Goal: Transaction & Acquisition: Purchase product/service

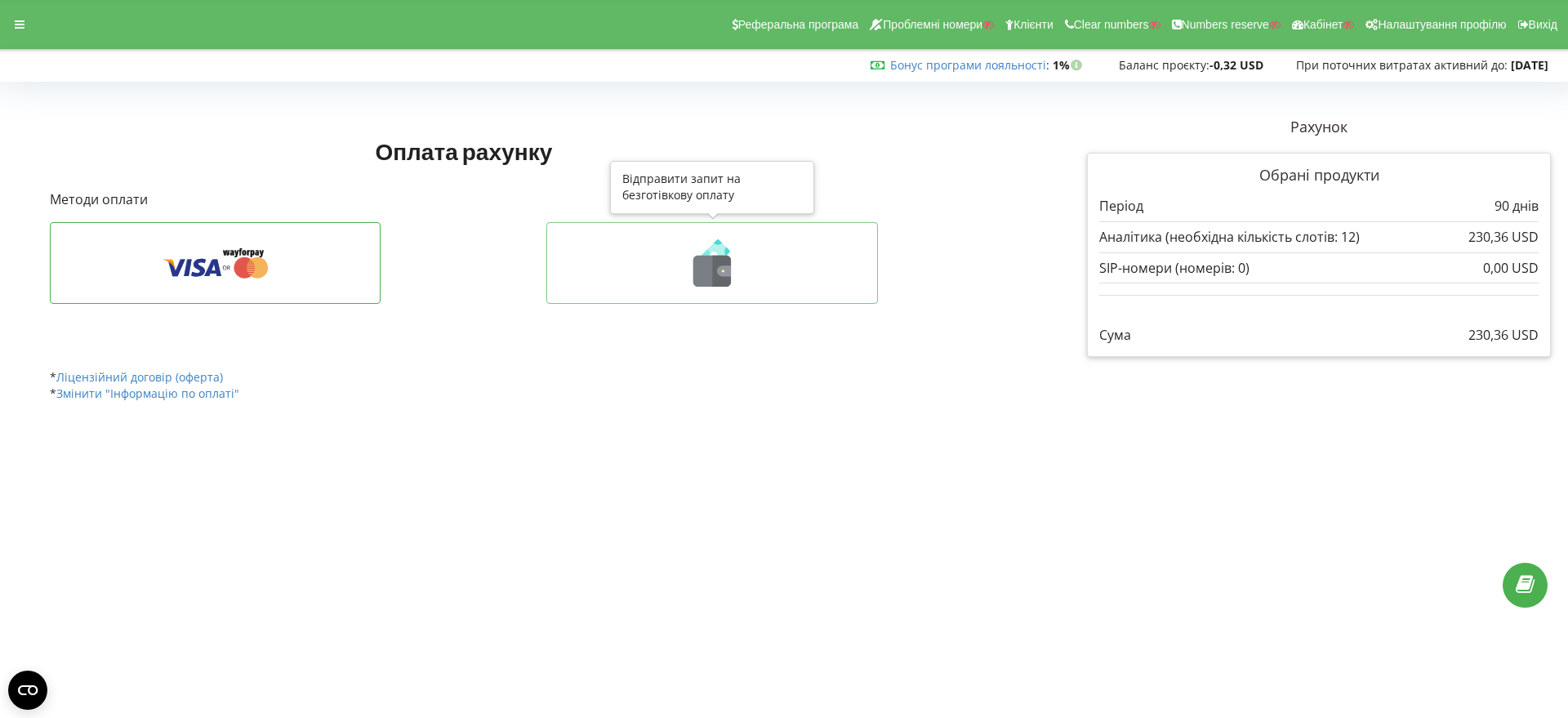
click at [716, 264] on icon at bounding box center [722, 271] width 19 height 31
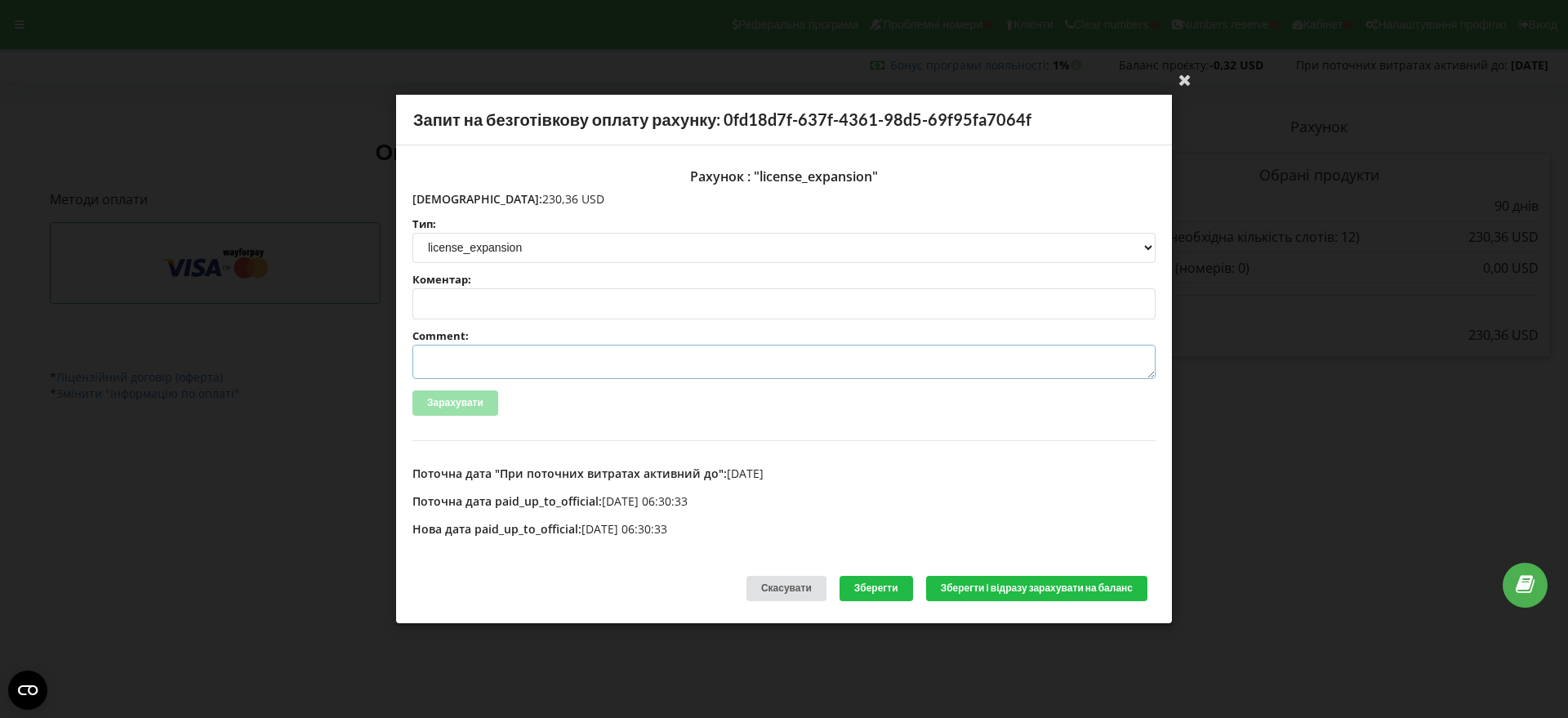
click at [447, 363] on textarea "Comment:" at bounding box center [783, 361] width 743 height 34
paste textarea "№R-06408 від [DATE]"
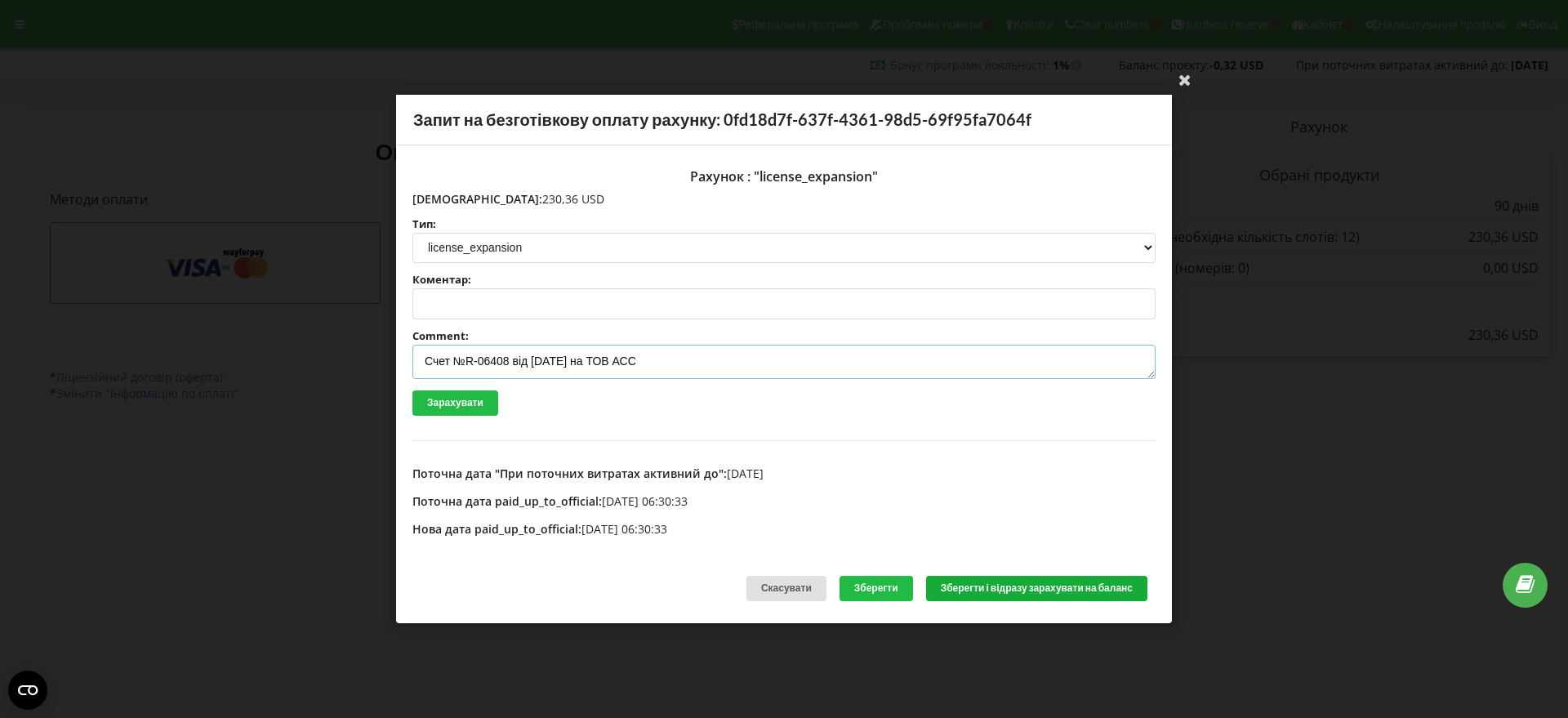
type textarea "Счет №R-06408 від [DATE] на ТОВ АСС"
click at [969, 588] on button "Зберегти і відразу зарахувати на баланс" at bounding box center [1037, 589] width 222 height 26
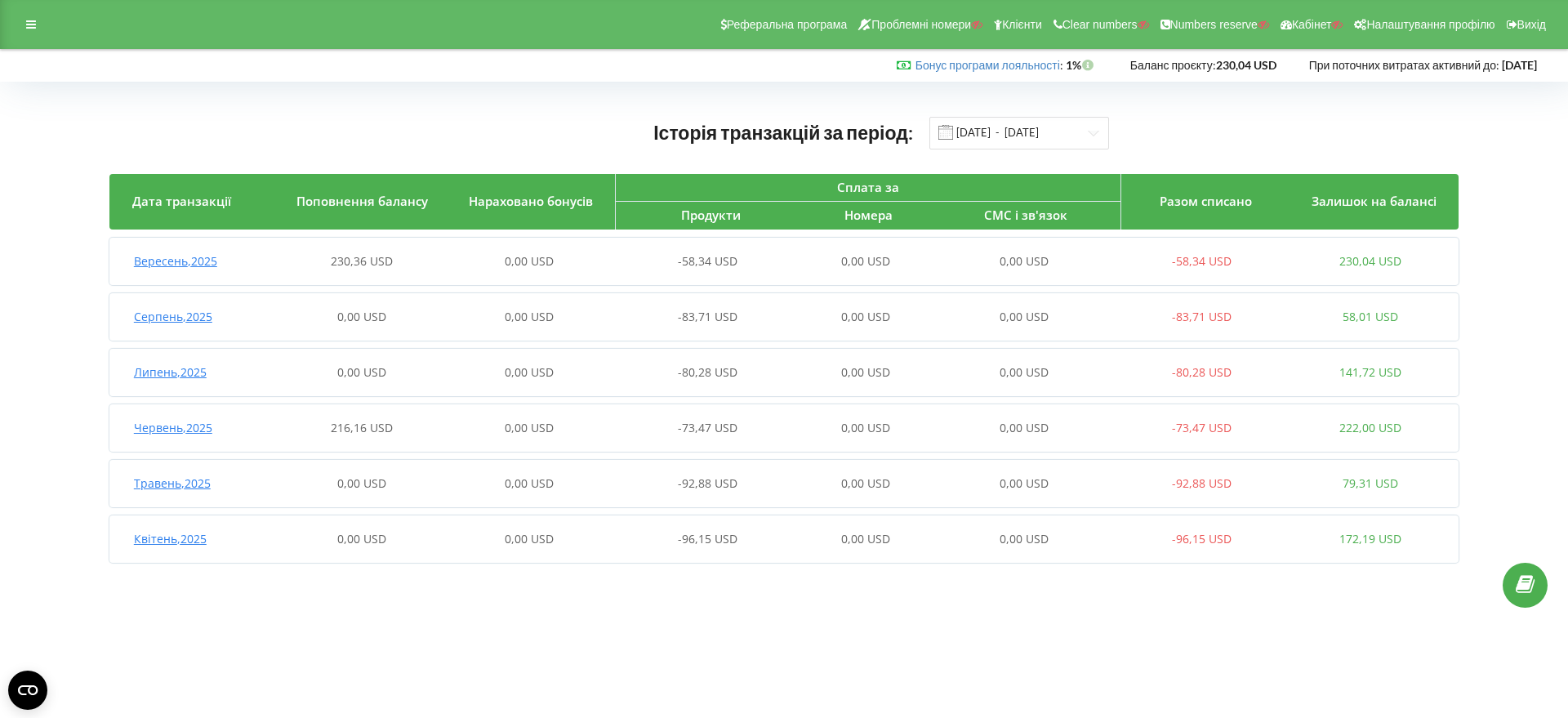
click at [183, 266] on span "Вересень , 2025" at bounding box center [175, 261] width 83 height 16
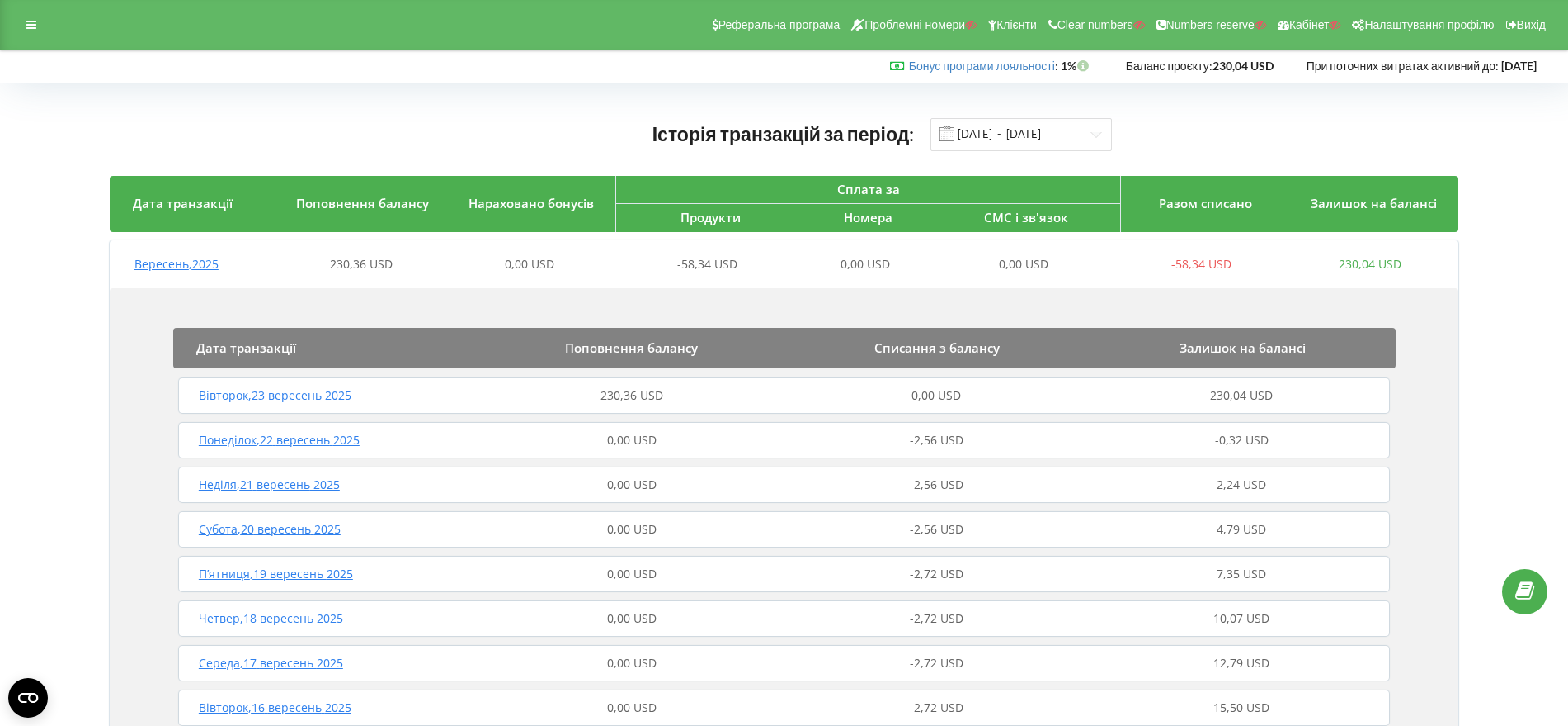
click at [300, 397] on span "Вівторок , 23 вересень 2025" at bounding box center [276, 395] width 153 height 16
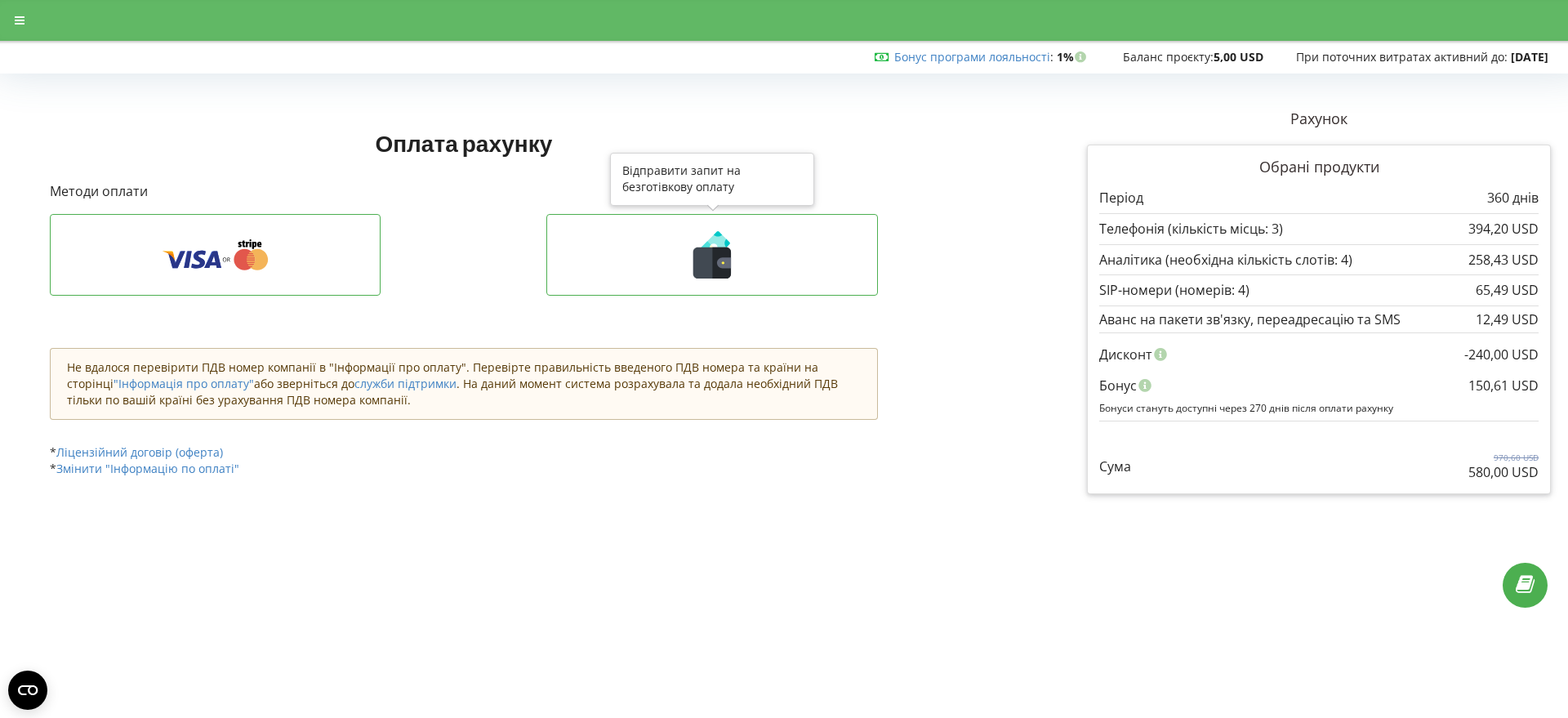
click at [707, 260] on icon at bounding box center [712, 263] width 37 height 31
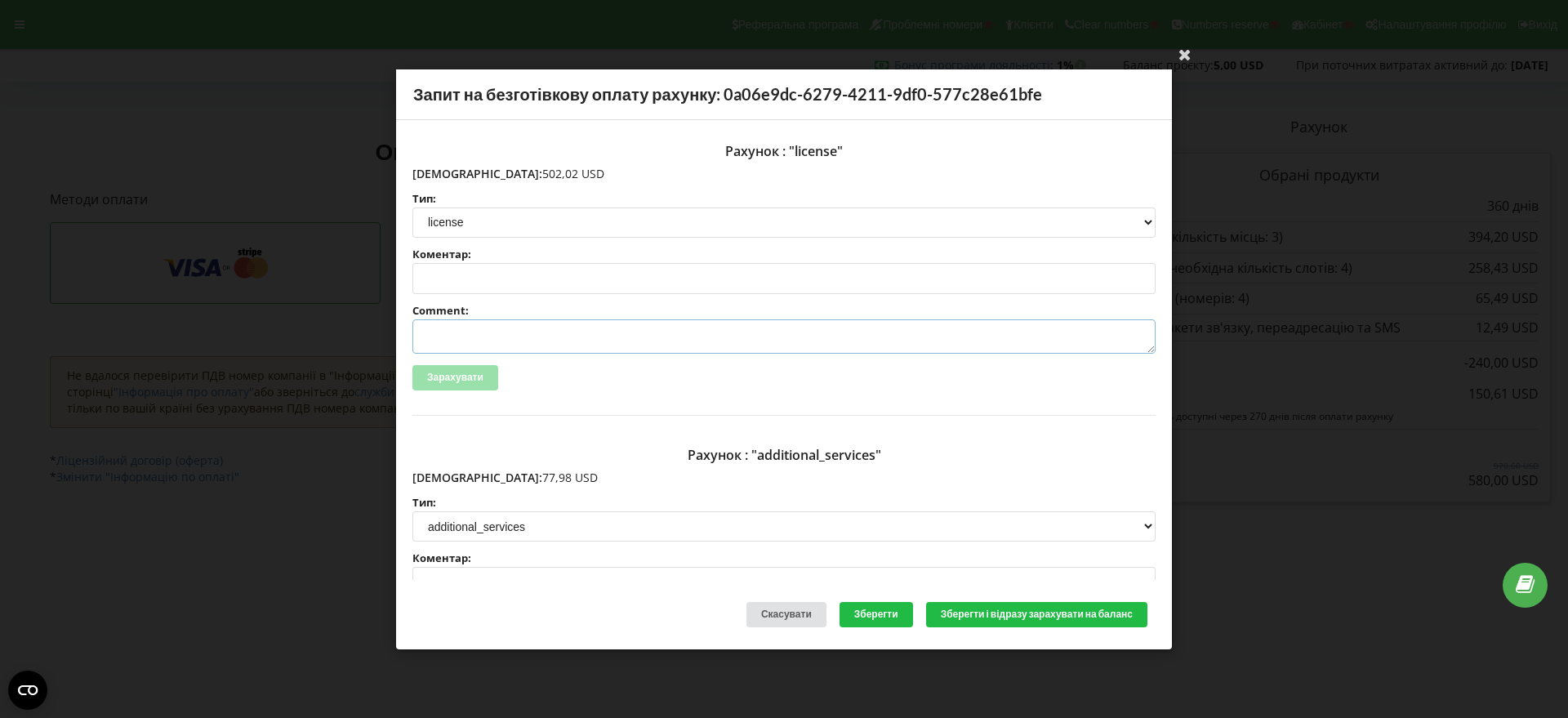
click at [492, 334] on textarea "Comment:" at bounding box center [783, 335] width 743 height 34
paste textarea "№R-07234 від 18.09.2025"
type textarea "Счет №R-07234 від 18.09.2025 на ТОВ АСС"
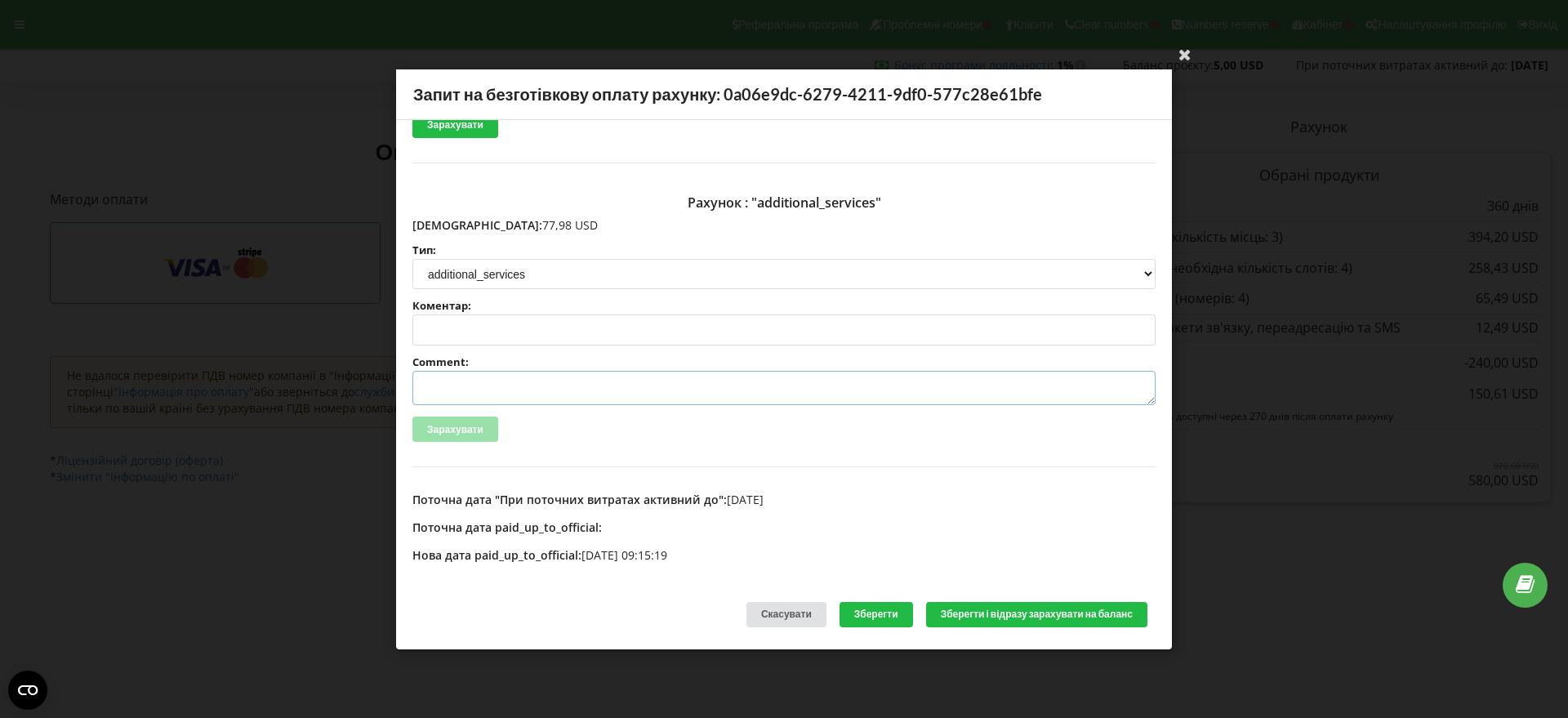
click at [460, 390] on textarea "Comment:" at bounding box center [783, 387] width 743 height 34
paste textarea "№R-07235 від 18.09.2025"
type textarea "Счет №R-07235 від 18.09.2025 на ТОВ АСС"
click at [1035, 611] on button "Зберегти і відразу зарахувати на баланс" at bounding box center [1037, 614] width 222 height 26
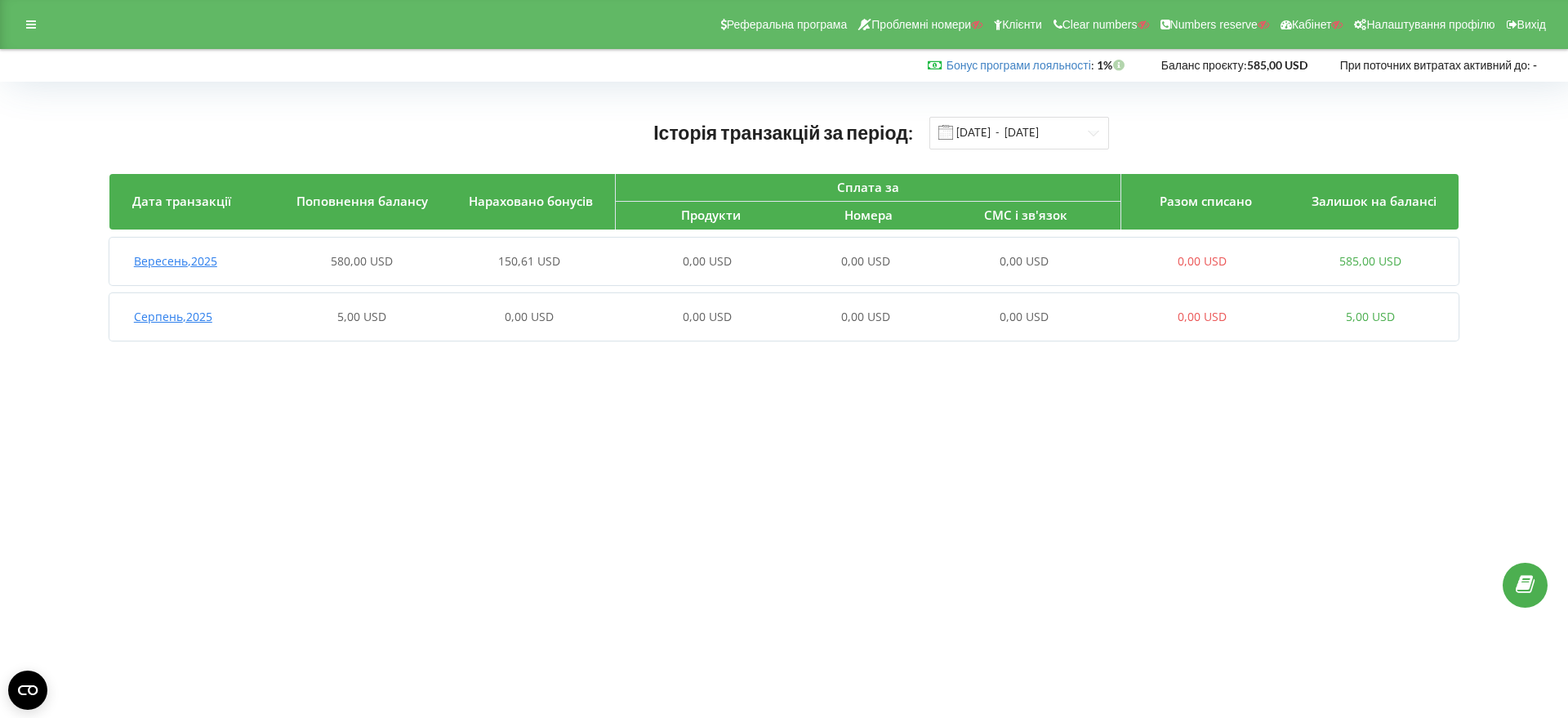
click at [204, 261] on span "Вересень , 2025" at bounding box center [175, 261] width 83 height 16
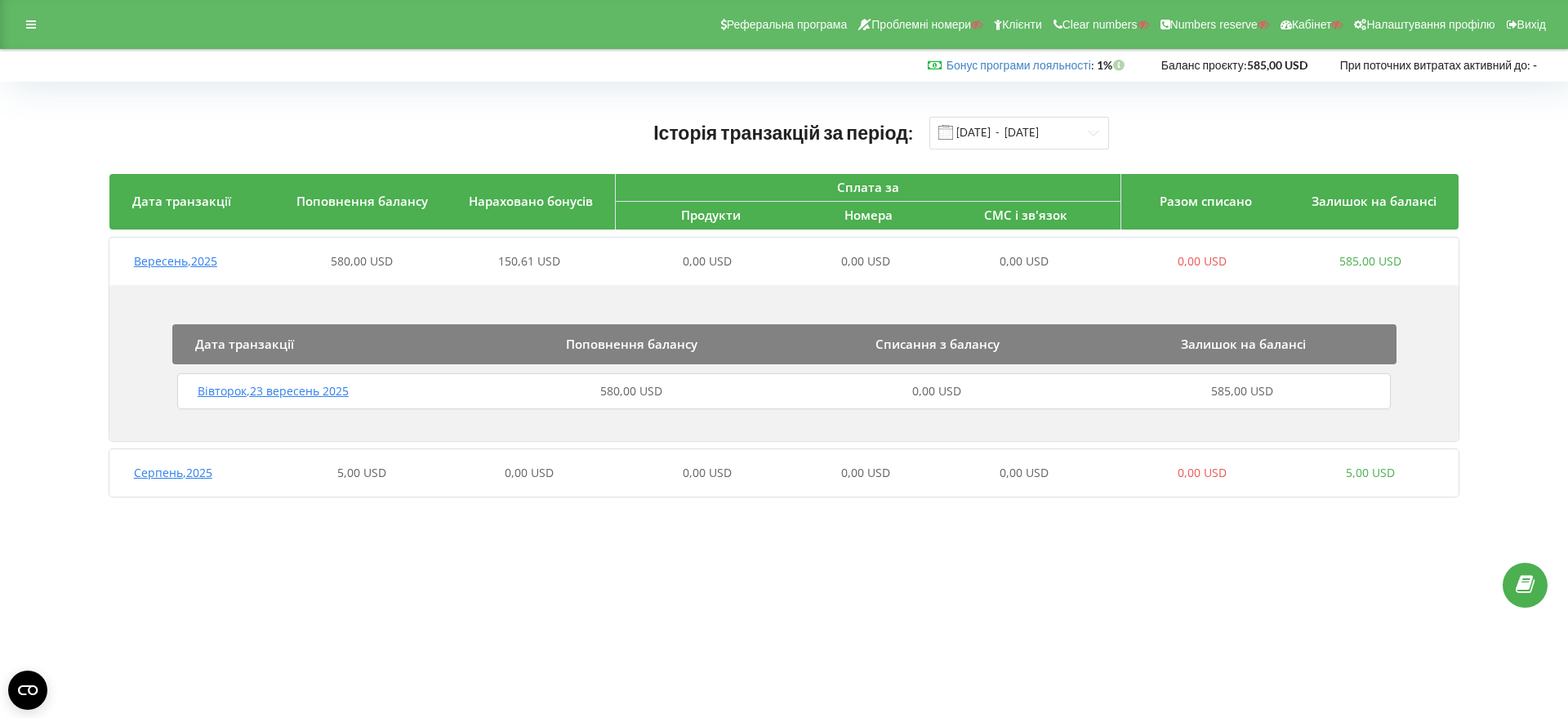
click at [275, 395] on span "Вівторок , 23 вересень 2025" at bounding box center [273, 390] width 151 height 16
